Goal: Information Seeking & Learning: Compare options

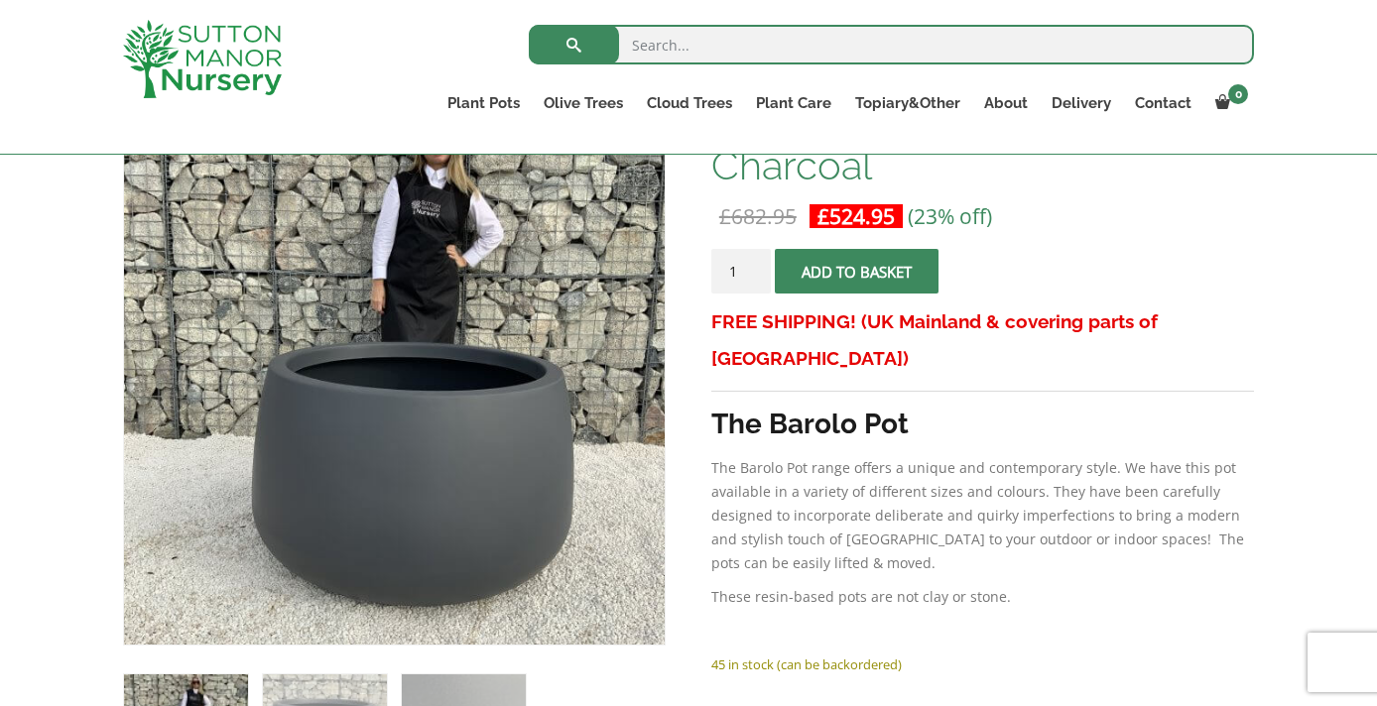
scroll to position [374, 0]
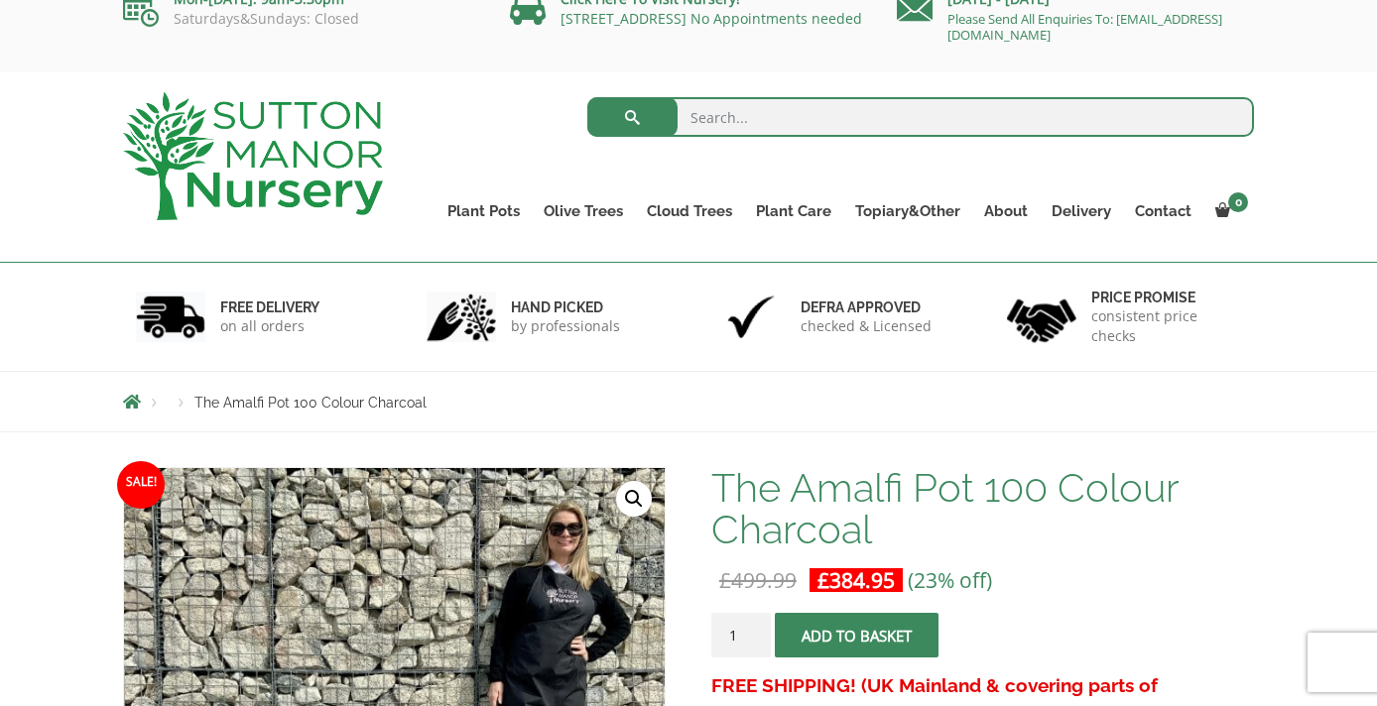
scroll to position [23, 0]
